Goal: Obtain resource: Obtain resource

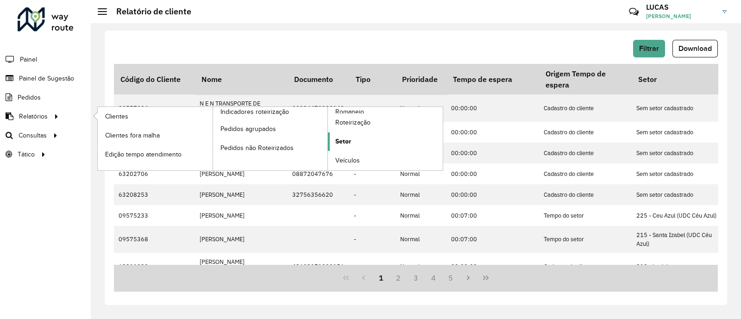
click at [356, 145] on link "Setor" at bounding box center [385, 142] width 115 height 19
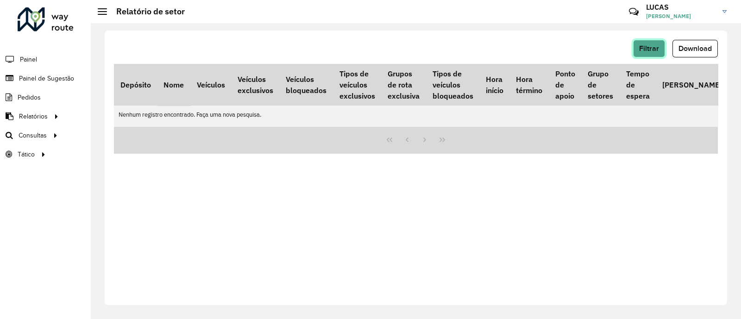
click at [644, 51] on span "Filtrar" at bounding box center [649, 48] width 20 height 8
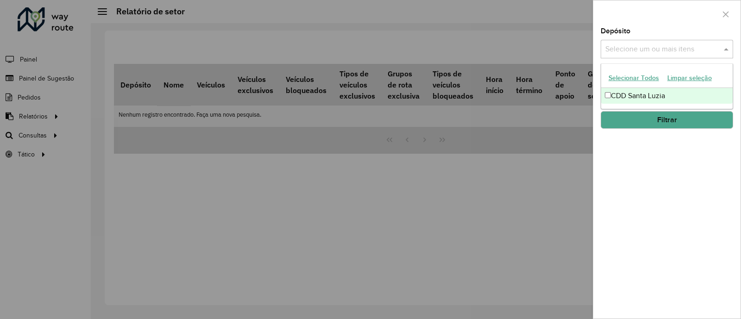
click at [631, 52] on input "text" at bounding box center [662, 49] width 119 height 11
click at [638, 87] on div "Selecionar Todos Limpar seleção" at bounding box center [667, 78] width 132 height 19
click at [643, 95] on div "CDD Santa Luzia" at bounding box center [667, 96] width 132 height 16
click at [653, 120] on button "Filtrar" at bounding box center [667, 120] width 133 height 18
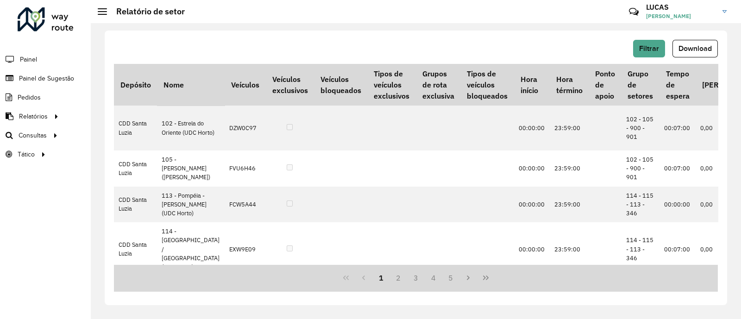
drag, startPoint x: 712, startPoint y: 42, endPoint x: 707, endPoint y: 49, distance: 9.0
click at [709, 45] on button "Download" at bounding box center [695, 49] width 45 height 18
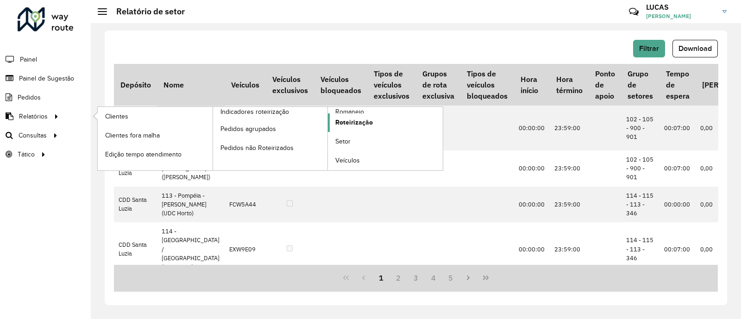
click at [361, 126] on span "Roteirização" at bounding box center [354, 123] width 38 height 10
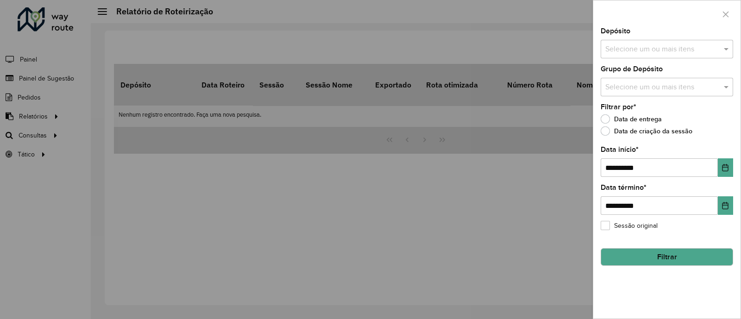
drag, startPoint x: 662, startPoint y: 51, endPoint x: 657, endPoint y: 54, distance: 6.7
click at [660, 53] on input "text" at bounding box center [662, 49] width 119 height 11
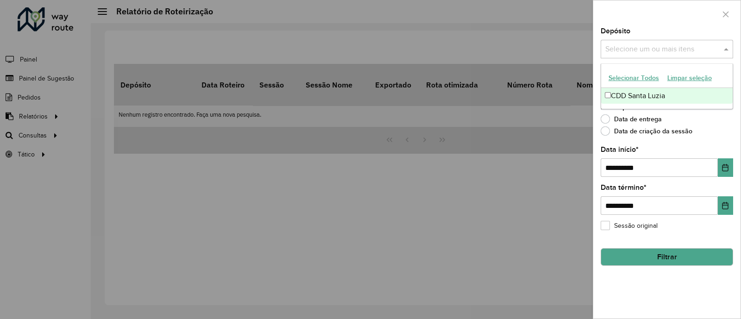
click at [623, 96] on div "CDD Santa Luzia" at bounding box center [667, 96] width 132 height 16
click at [653, 255] on button "Filtrar" at bounding box center [667, 257] width 133 height 18
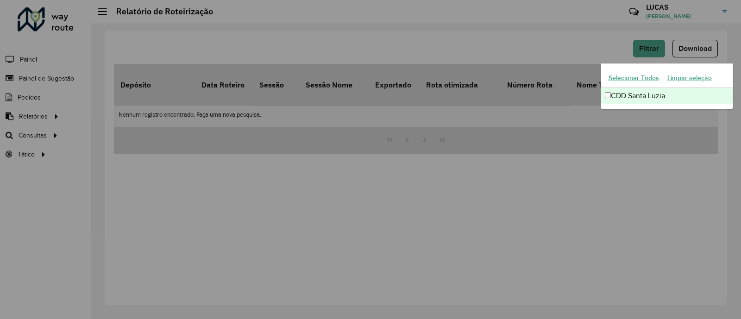
click at [0, 0] on div "Aguarde..." at bounding box center [0, 0] width 0 height 0
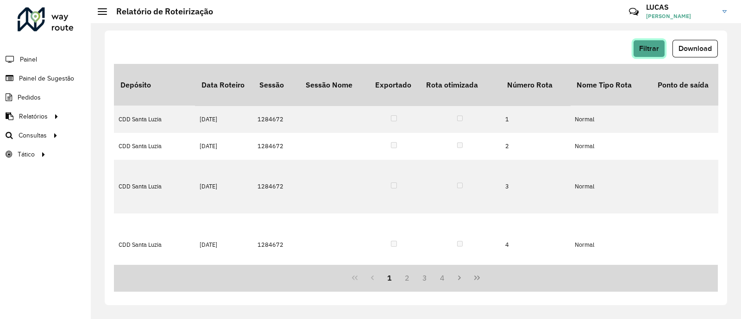
click at [661, 51] on button "Filtrar" at bounding box center [649, 49] width 32 height 18
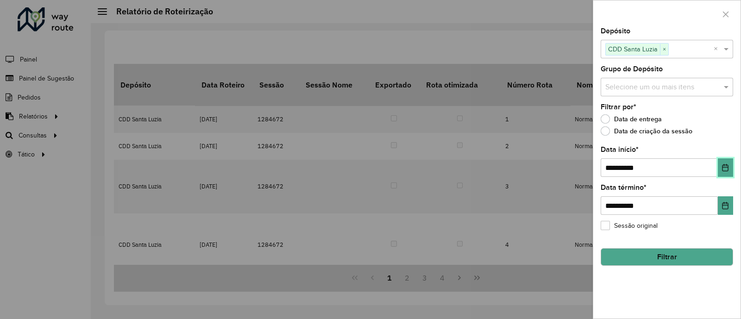
click at [721, 164] on button "Choose Date" at bounding box center [725, 167] width 15 height 19
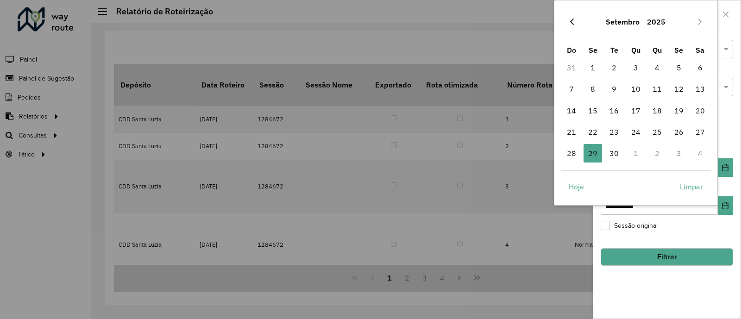
click at [569, 23] on icon "Previous Month" at bounding box center [572, 21] width 7 height 7
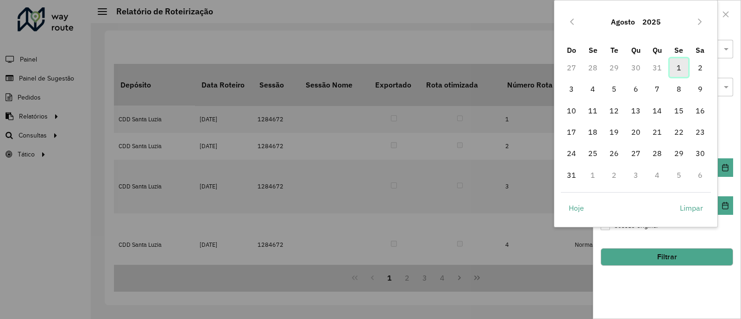
click at [680, 66] on span "1" at bounding box center [679, 67] width 19 height 19
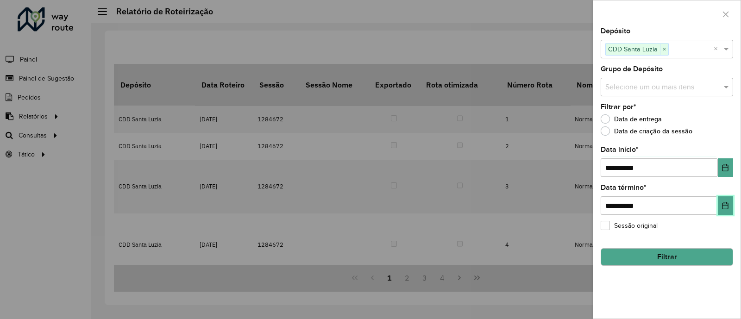
click at [720, 211] on button "Choose Date" at bounding box center [725, 205] width 15 height 19
click at [724, 205] on icon "Choose Date" at bounding box center [725, 205] width 7 height 7
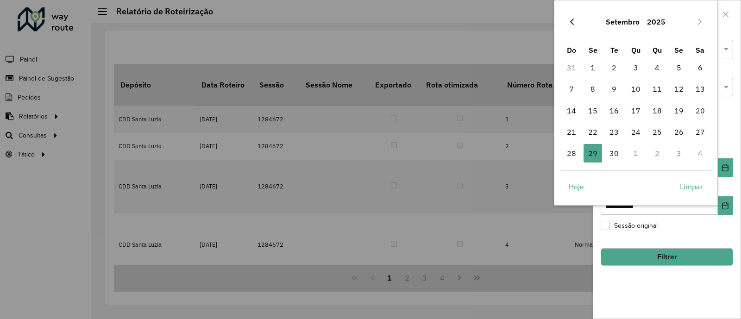
click at [566, 22] on button "Previous Month" at bounding box center [572, 21] width 15 height 15
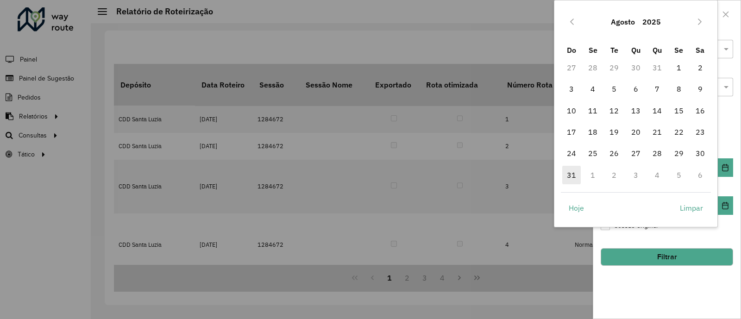
click at [572, 175] on span "31" at bounding box center [572, 175] width 19 height 19
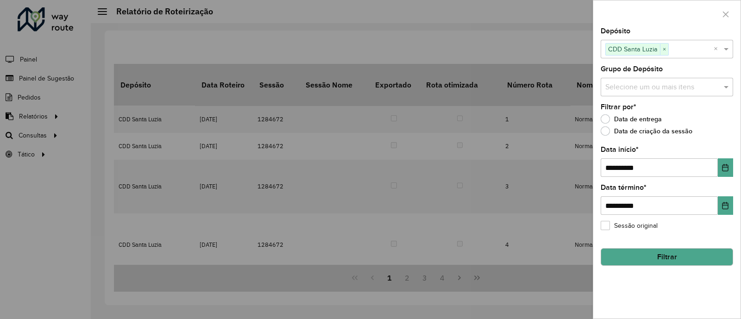
click at [633, 252] on button "Filtrar" at bounding box center [667, 257] width 133 height 18
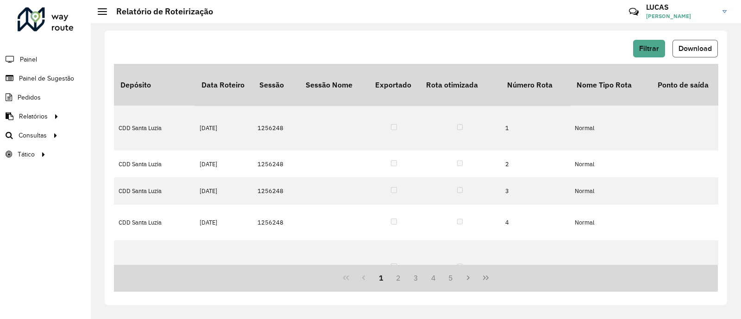
click at [703, 52] on button "Download" at bounding box center [695, 49] width 45 height 18
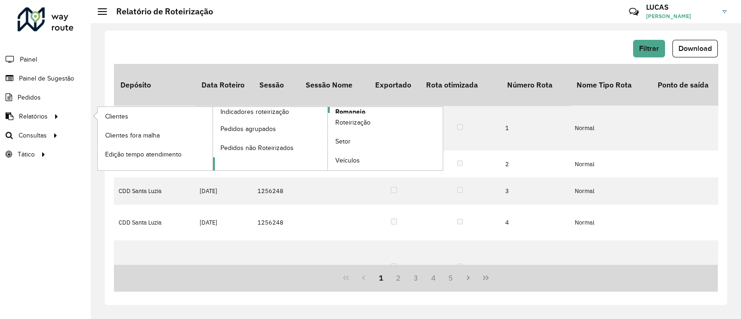
click at [367, 109] on link "Romaneio" at bounding box center [328, 138] width 230 height 63
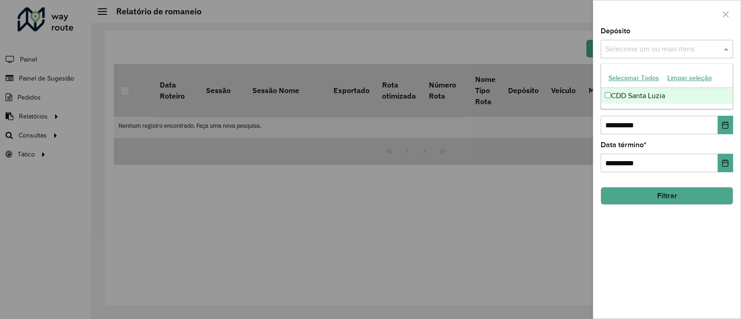
click at [618, 54] on input "text" at bounding box center [662, 49] width 119 height 11
click at [625, 101] on div "CDD Santa Luzia" at bounding box center [667, 96] width 132 height 16
click at [725, 126] on icon "Choose Date" at bounding box center [725, 124] width 7 height 7
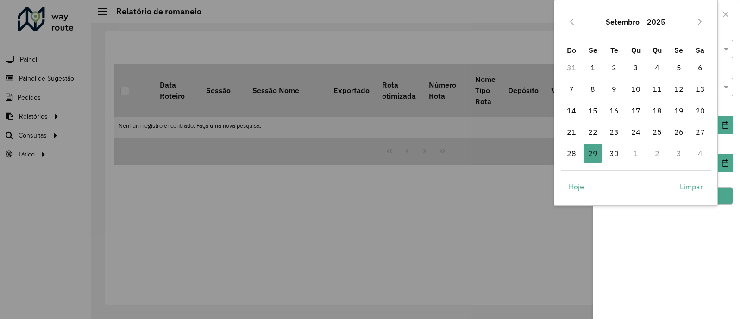
click at [572, 29] on div "Setembro 2025" at bounding box center [636, 22] width 151 height 30
click at [575, 24] on button "Previous Month" at bounding box center [572, 21] width 15 height 15
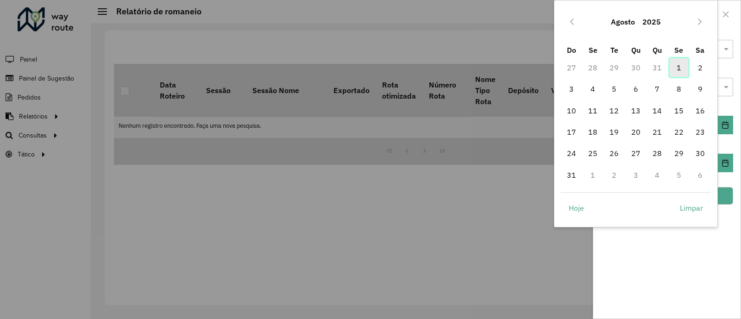
click at [681, 67] on span "1" at bounding box center [679, 67] width 19 height 19
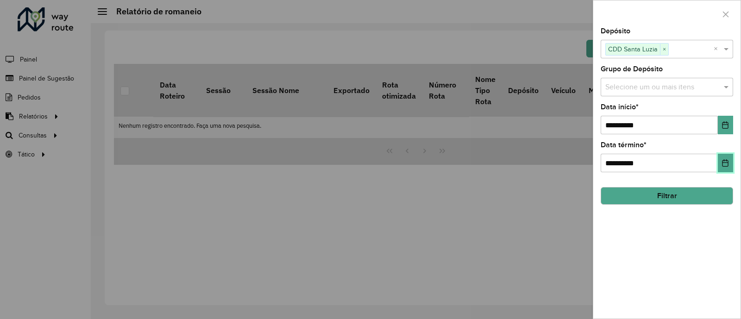
click at [727, 167] on icon "Choose Date" at bounding box center [726, 162] width 6 height 7
click at [723, 169] on button "Choose Date" at bounding box center [725, 163] width 15 height 19
click at [725, 169] on button "Choose Date" at bounding box center [725, 163] width 15 height 19
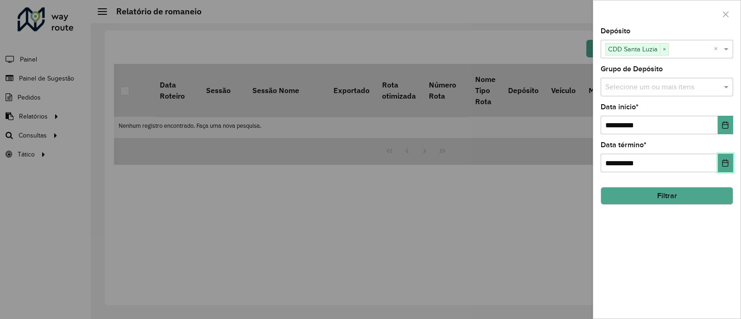
click at [725, 169] on button "Choose Date" at bounding box center [725, 163] width 15 height 19
click at [723, 161] on icon "Choose Date" at bounding box center [726, 162] width 6 height 7
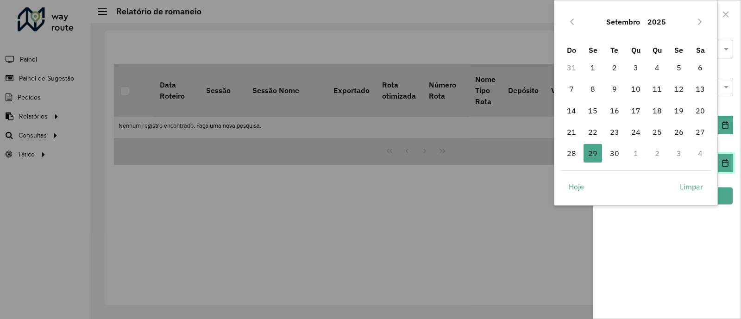
click at [723, 161] on icon "Choose Date" at bounding box center [726, 162] width 6 height 7
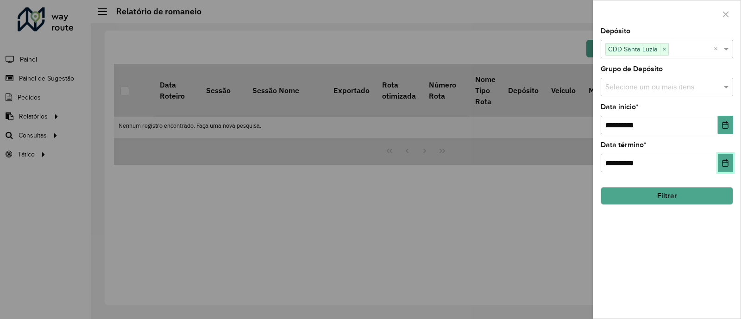
click at [723, 161] on icon "Choose Date" at bounding box center [726, 162] width 6 height 7
click at [725, 162] on icon "Choose Date" at bounding box center [725, 162] width 7 height 7
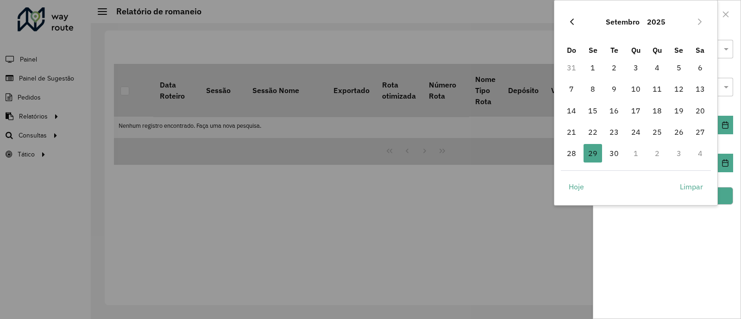
click at [571, 26] on button "Previous Month" at bounding box center [572, 21] width 15 height 15
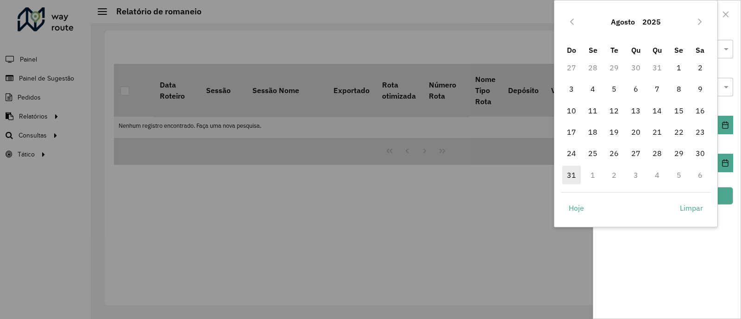
click at [574, 177] on span "31" at bounding box center [572, 175] width 19 height 19
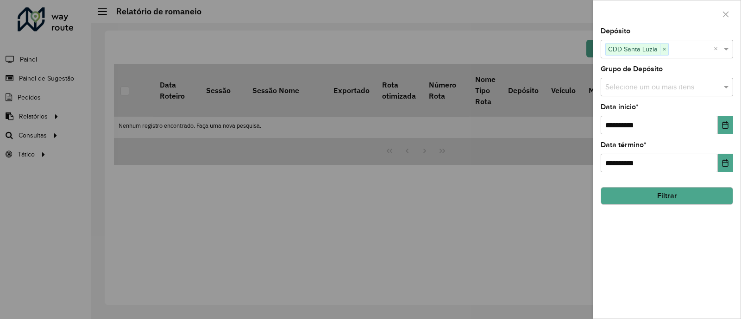
click at [650, 186] on hb-field-button "Filtrar" at bounding box center [667, 192] width 133 height 25
click at [653, 194] on button "Filtrar" at bounding box center [667, 196] width 133 height 18
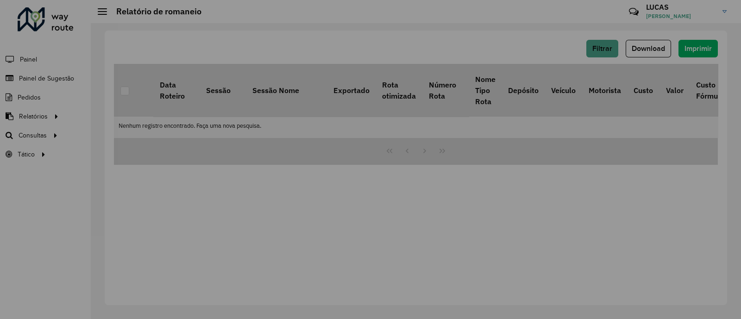
click at [0, 0] on div "Aguarde..." at bounding box center [0, 0] width 0 height 0
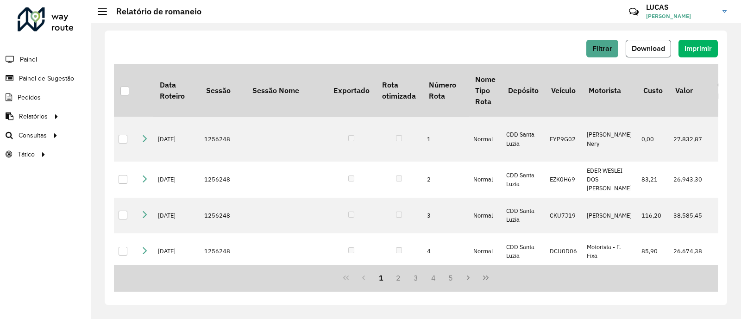
click at [644, 54] on button "Download" at bounding box center [648, 49] width 45 height 18
